Goal: Task Accomplishment & Management: Manage account settings

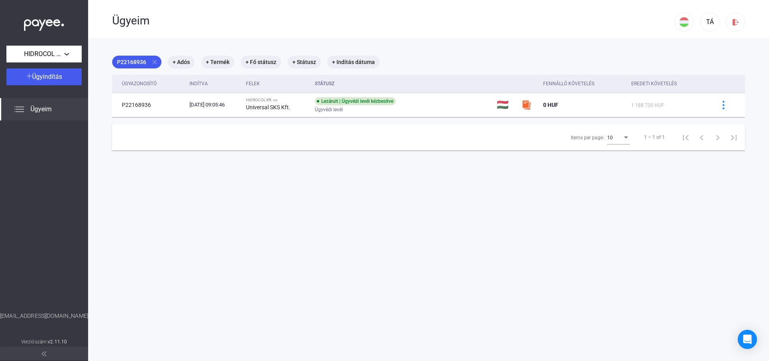
click at [54, 111] on div "Ügyeim" at bounding box center [44, 109] width 88 height 22
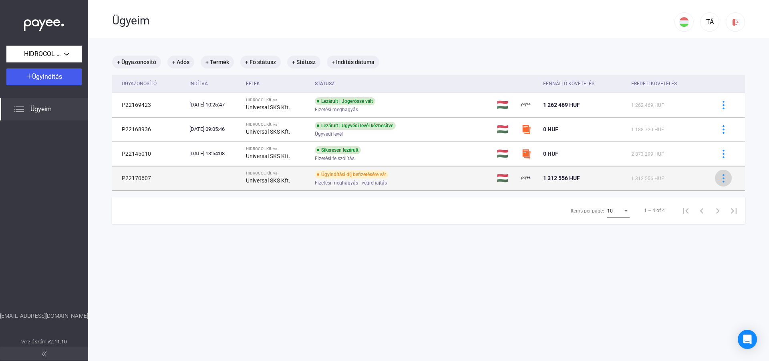
click at [721, 178] on img at bounding box center [723, 178] width 8 height 8
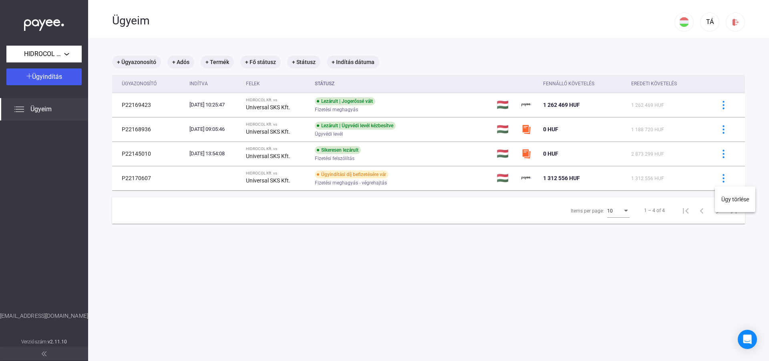
click at [707, 181] on div at bounding box center [384, 180] width 769 height 361
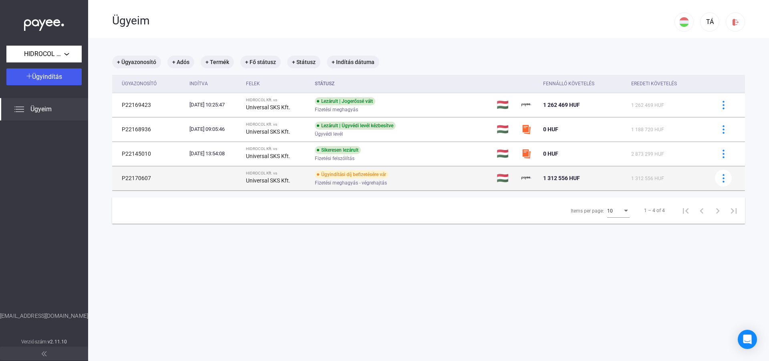
click at [234, 180] on td at bounding box center [214, 178] width 56 height 24
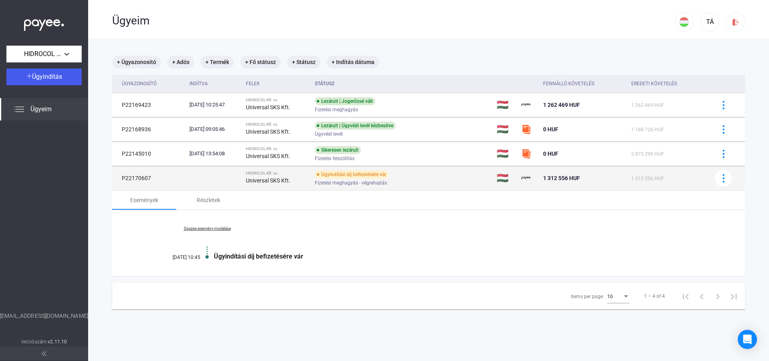
click at [443, 177] on div "Ügyindítási díj befizetésére vár Fizetési meghagyás - végrehajtás" at bounding box center [379, 179] width 128 height 16
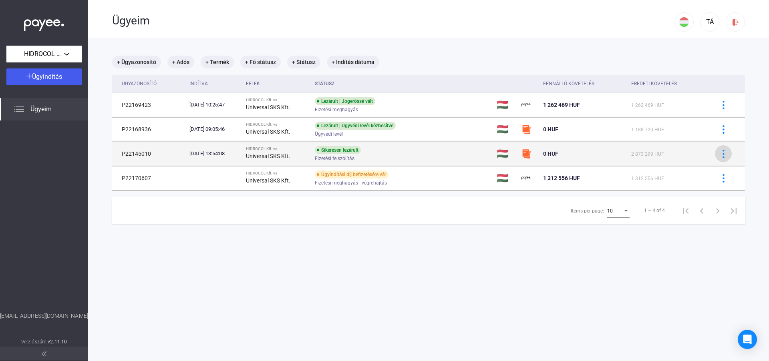
click at [722, 156] on img at bounding box center [723, 154] width 8 height 8
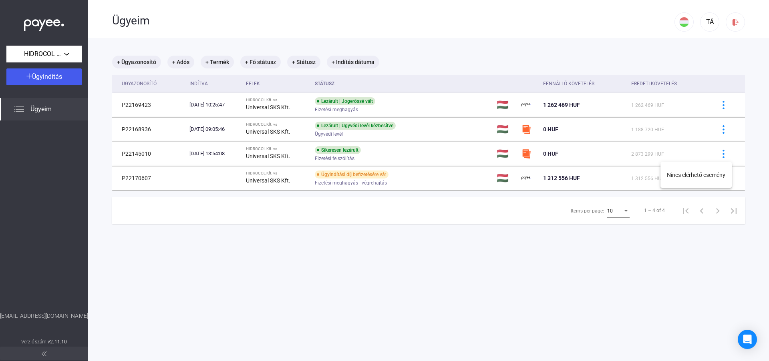
click at [722, 156] on div at bounding box center [384, 180] width 769 height 361
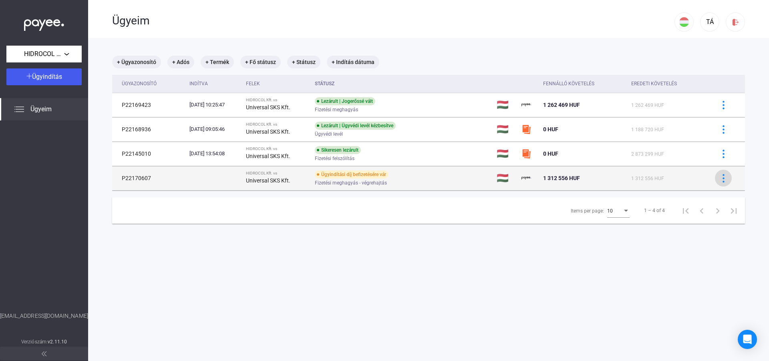
click at [726, 182] on img at bounding box center [723, 178] width 8 height 8
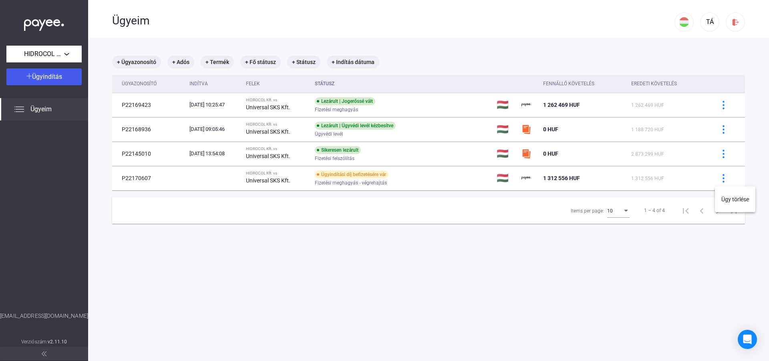
click at [724, 107] on div at bounding box center [384, 180] width 769 height 361
click at [724, 107] on img at bounding box center [723, 105] width 8 height 8
click at [724, 107] on div at bounding box center [384, 180] width 769 height 361
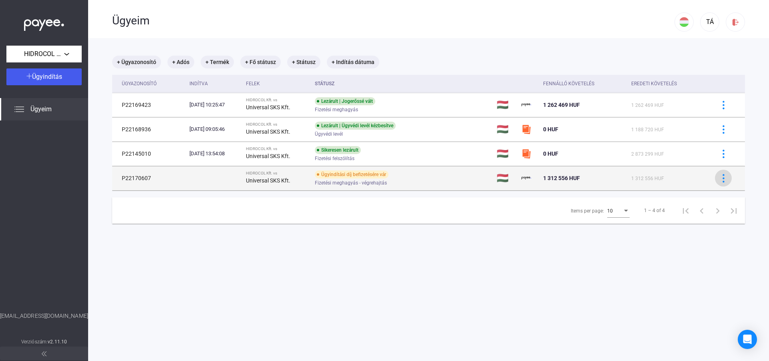
click at [723, 182] on img at bounding box center [723, 178] width 8 height 8
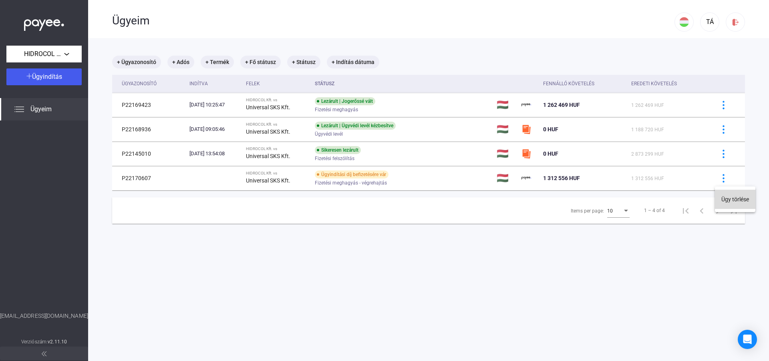
click at [726, 199] on button "Ügy törlése" at bounding box center [735, 199] width 40 height 19
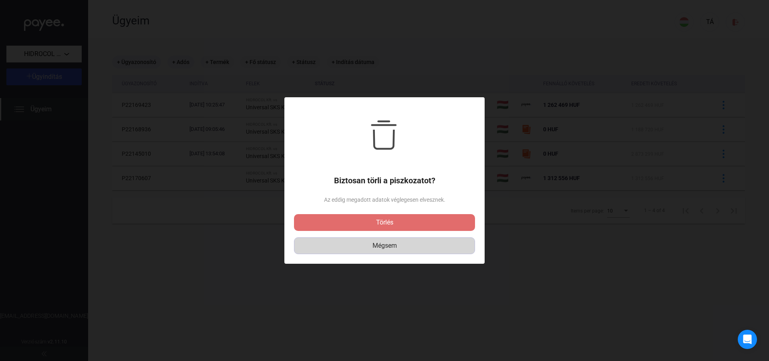
click at [393, 250] on div "Mégsem" at bounding box center [384, 246] width 175 height 10
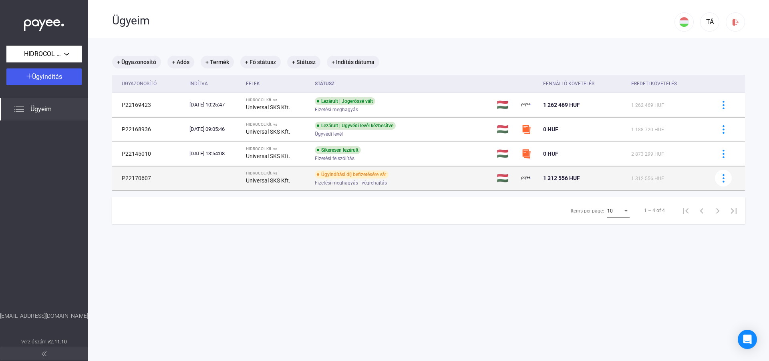
click at [290, 180] on strong "Universal SKS Kft." at bounding box center [268, 180] width 44 height 6
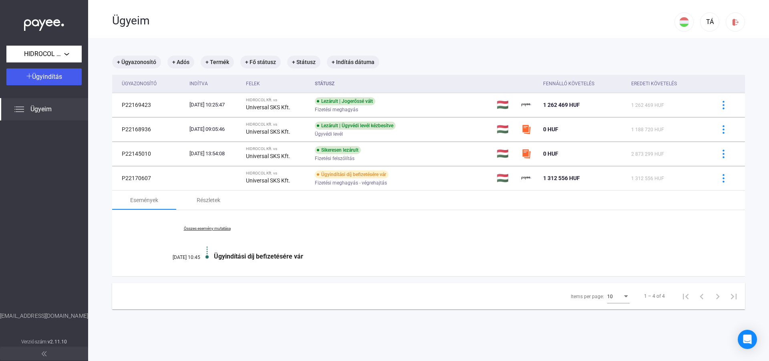
click at [226, 229] on link "Összes esemény mutatása" at bounding box center [207, 228] width 110 height 5
click at [226, 229] on link "Kevesebb esemény mutatása" at bounding box center [207, 228] width 110 height 5
click at [301, 61] on mat-chip "+ Státusz" at bounding box center [303, 62] width 33 height 13
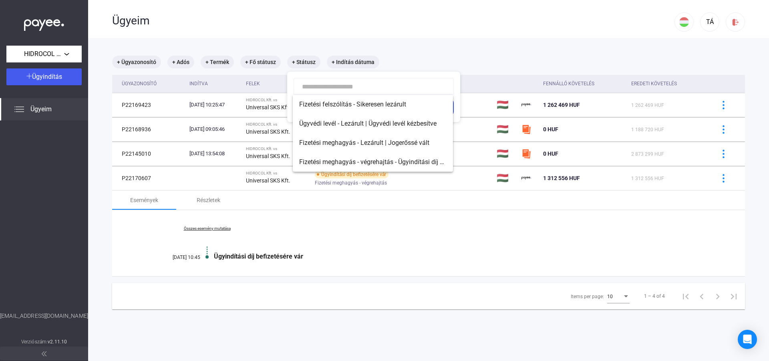
click at [258, 62] on div at bounding box center [384, 180] width 769 height 361
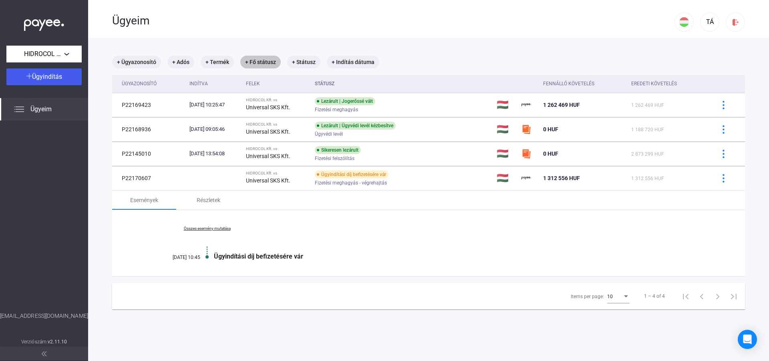
click at [258, 62] on mat-chip "+ Fő státusz" at bounding box center [260, 62] width 40 height 13
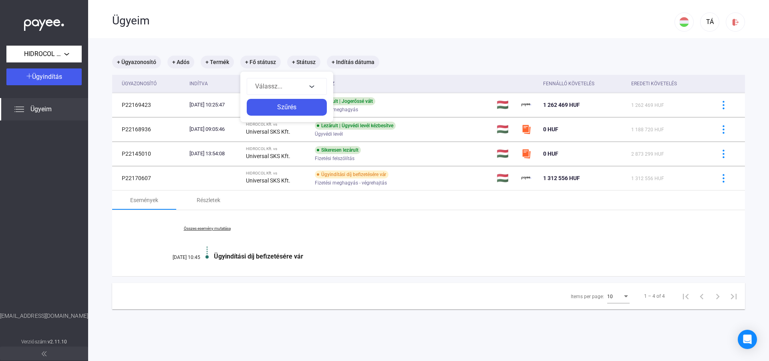
click at [265, 66] on div at bounding box center [384, 180] width 769 height 361
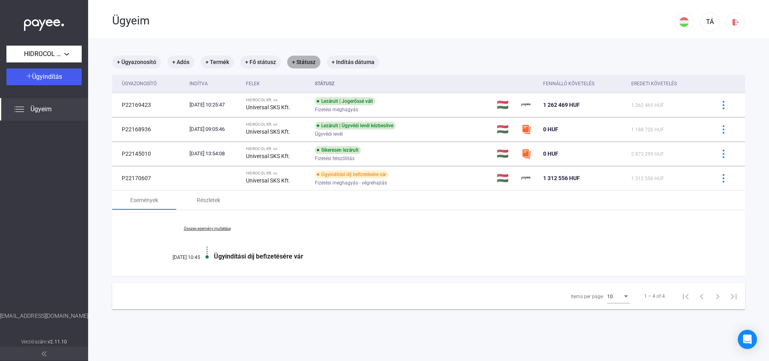
click at [295, 62] on mat-chip "+ Státusz" at bounding box center [303, 62] width 33 height 13
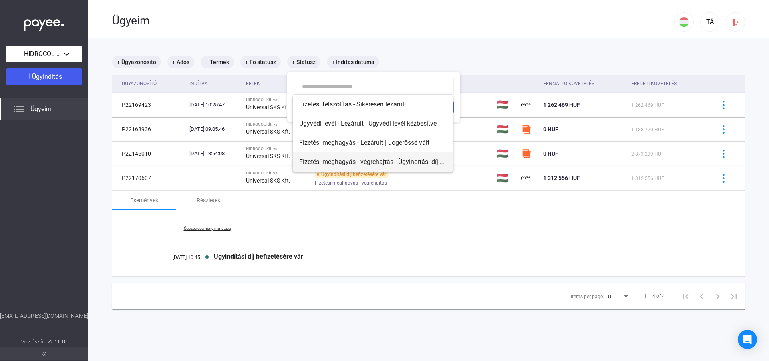
click at [333, 161] on span "Fizetési meghagyás - végrehajtás - Ügyindítási díj befizetésére vár" at bounding box center [372, 162] width 147 height 10
type input "**********"
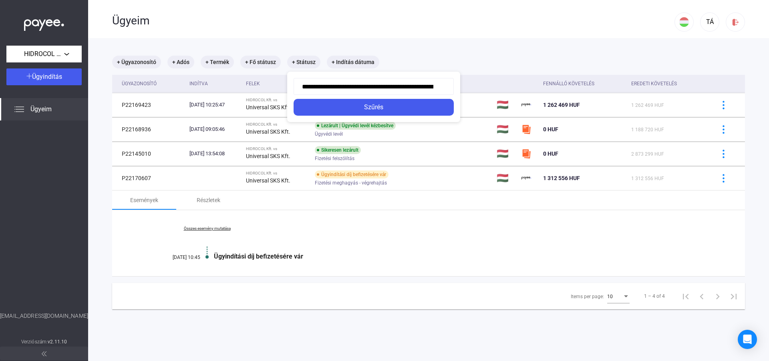
scroll to position [0, 58]
click at [485, 63] on div at bounding box center [384, 180] width 769 height 361
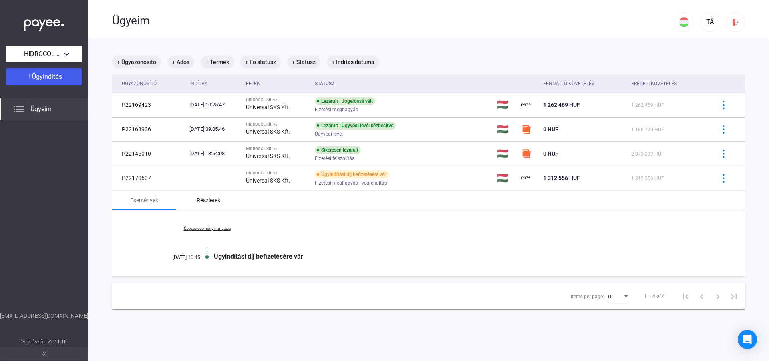
click at [212, 199] on div "Részletek" at bounding box center [209, 200] width 24 height 10
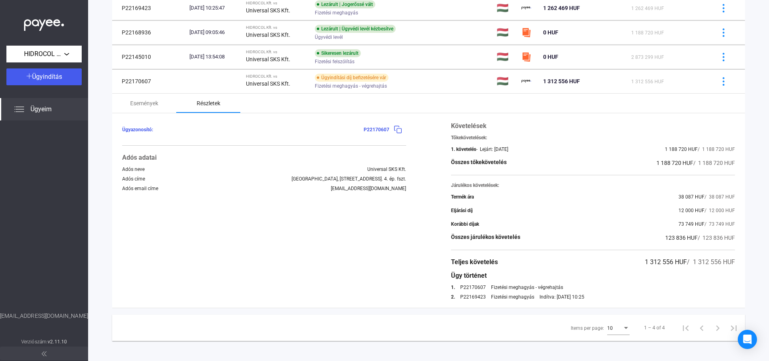
scroll to position [101, 0]
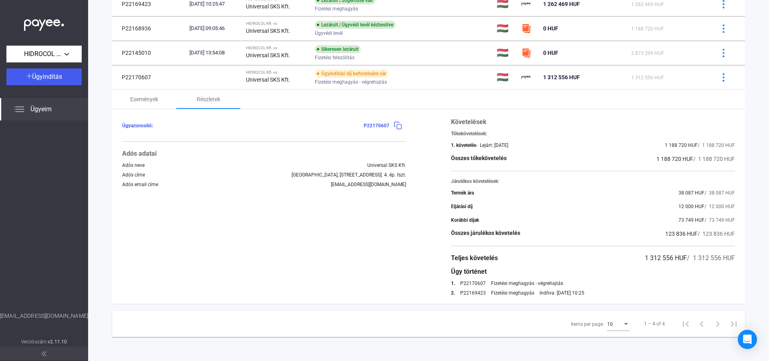
click at [369, 249] on div "Ügyazonosító: P22170607 Adós adatai Adós neve Universal SKS Kft. Adós címe [GEO…" at bounding box center [264, 206] width 284 height 179
click at [415, 111] on div "Ügyazonosító: P22170607 Adós adatai Adós neve Universal SKS Kft. Adós címe [GEO…" at bounding box center [428, 206] width 633 height 195
click at [159, 99] on div "Események" at bounding box center [144, 99] width 64 height 19
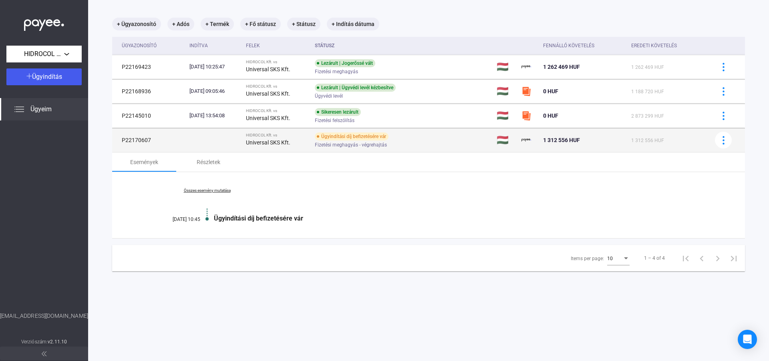
click at [387, 137] on div "Ügyindítási díj befizetésére vár" at bounding box center [352, 137] width 74 height 8
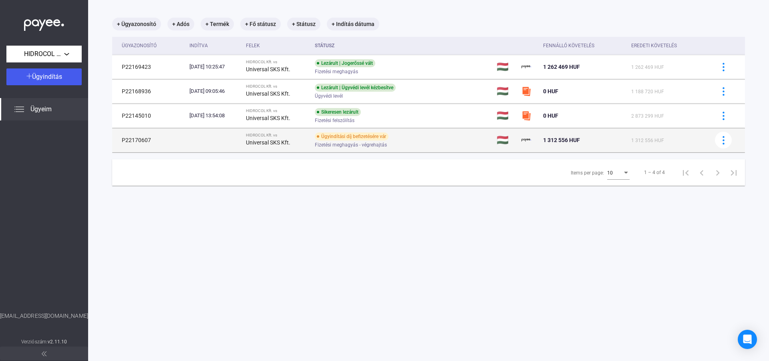
click at [387, 137] on div "Ügyindítási díj befizetésére vár" at bounding box center [352, 137] width 74 height 8
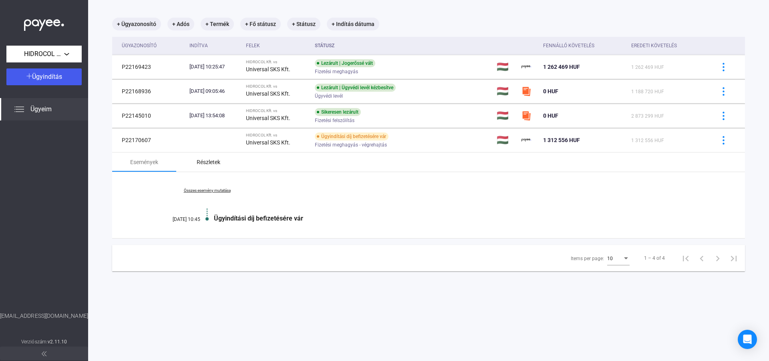
click at [213, 164] on div "Részletek" at bounding box center [209, 162] width 24 height 10
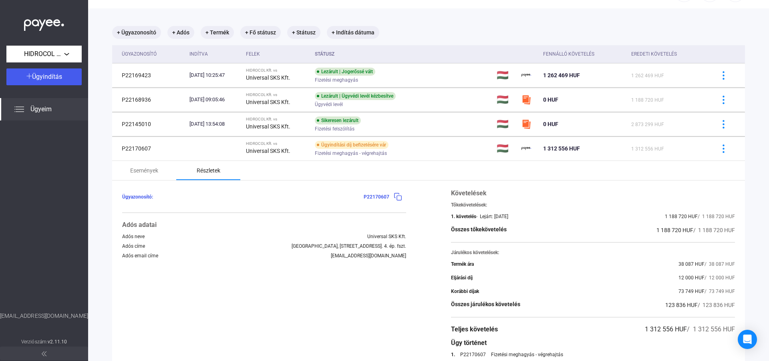
scroll to position [10, 0]
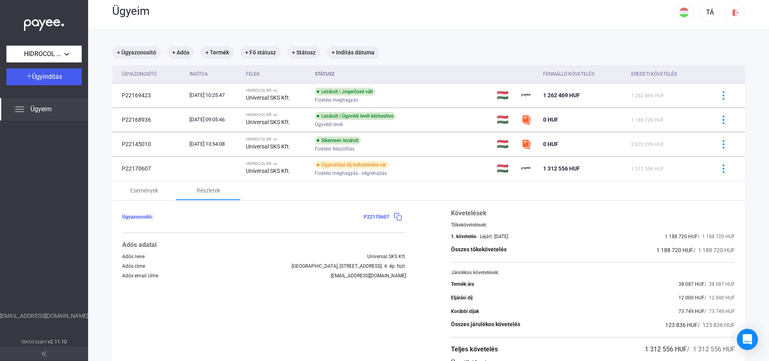
click at [747, 343] on icon "Open Intercom Messenger" at bounding box center [747, 339] width 9 height 10
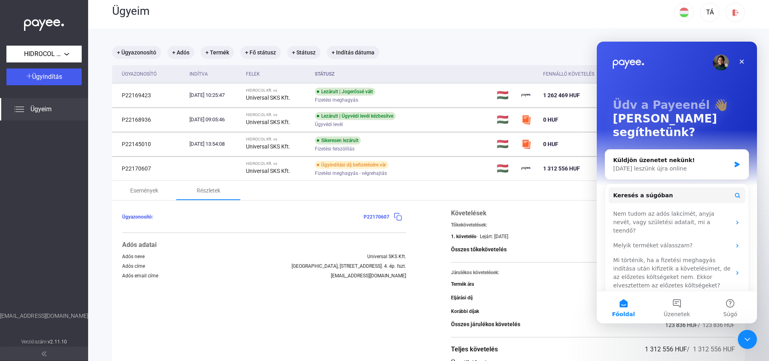
scroll to position [0, 0]
click at [735, 162] on icon "Intercom messenger" at bounding box center [737, 165] width 5 height 6
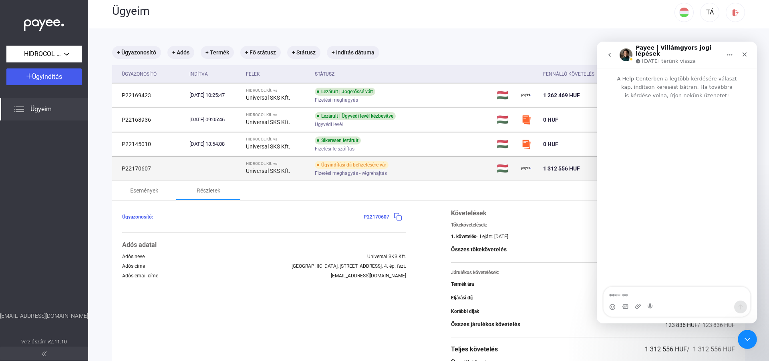
drag, startPoint x: 123, startPoint y: 169, endPoint x: 150, endPoint y: 169, distance: 27.2
click at [150, 169] on td "P22170607" at bounding box center [149, 169] width 74 height 24
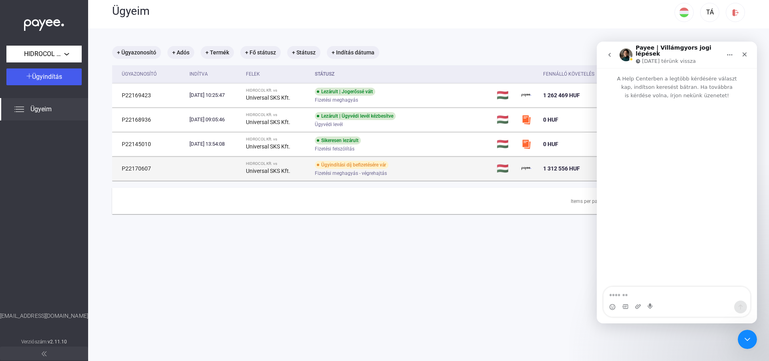
scroll to position [10, 0]
copy td "P22170607"
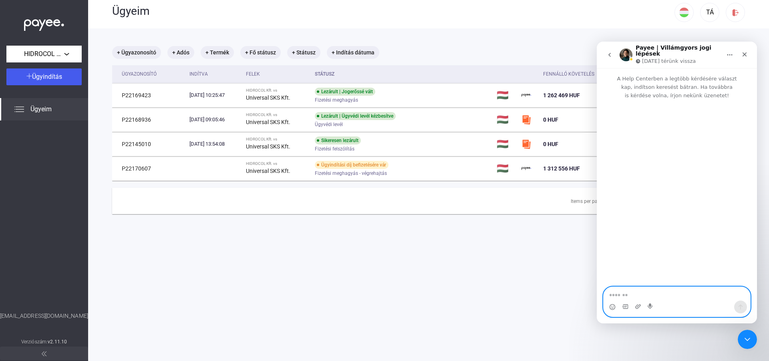
click at [614, 296] on textarea "Üzenet…" at bounding box center [677, 294] width 147 height 14
click at [610, 297] on textarea "**********" at bounding box center [677, 294] width 147 height 14
paste textarea "*********"
type textarea "**********"
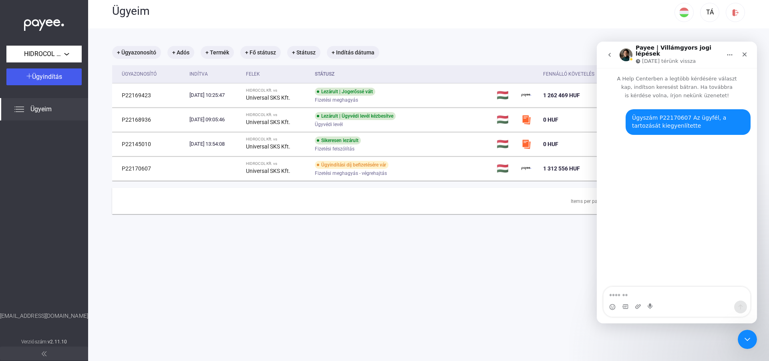
drag, startPoint x: 610, startPoint y: 296, endPoint x: 732, endPoint y: 52, distance: 272.6
click at [732, 54] on icon "Főoldal" at bounding box center [729, 54] width 5 height 1
click at [731, 54] on icon "Főoldal" at bounding box center [729, 54] width 5 height 1
click at [734, 54] on button "Főoldal" at bounding box center [729, 54] width 15 height 15
click at [733, 54] on button "Főoldal" at bounding box center [729, 54] width 15 height 15
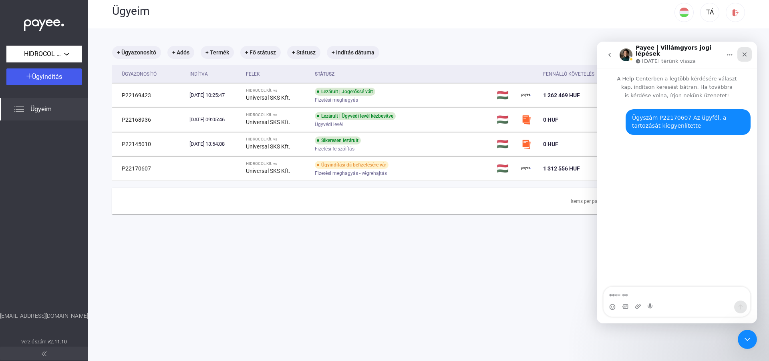
click at [747, 54] on icon "Bezárás" at bounding box center [744, 54] width 6 height 6
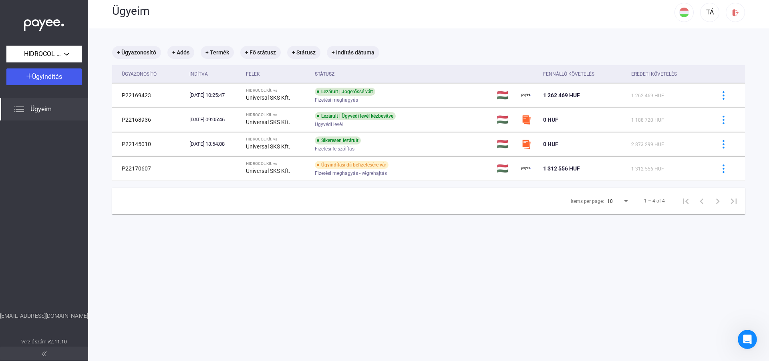
scroll to position [0, 0]
click at [735, 16] on img at bounding box center [735, 12] width 8 height 8
